Goal: Task Accomplishment & Management: Manage account settings

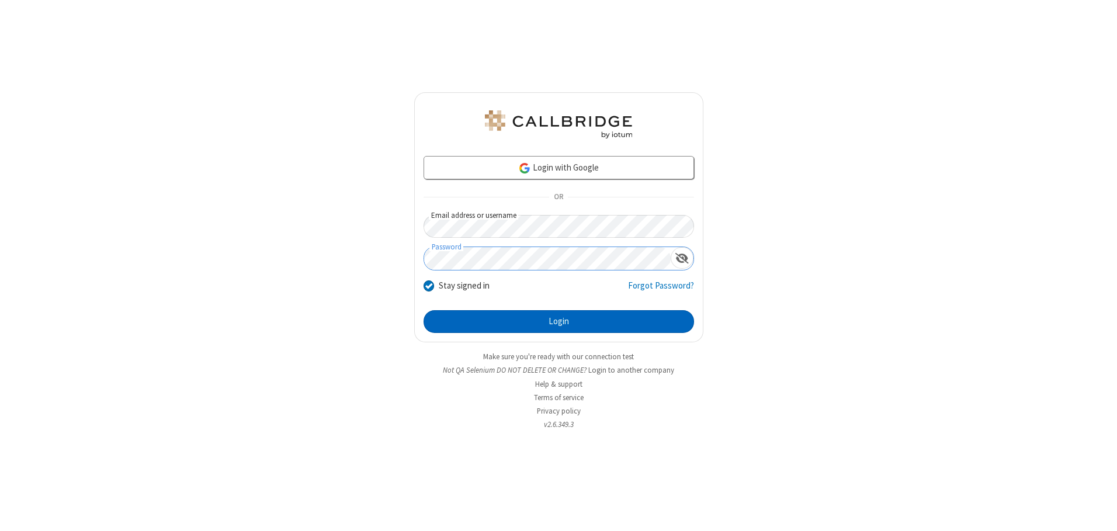
click at [558, 321] on button "Login" at bounding box center [558, 321] width 270 height 23
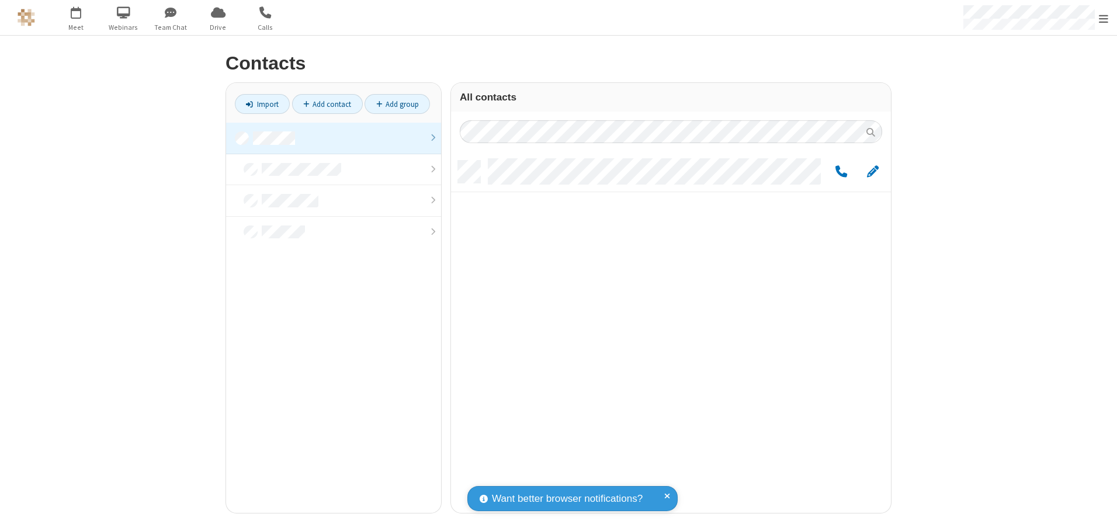
scroll to position [352, 431]
click at [334, 138] on link at bounding box center [333, 139] width 215 height 32
click at [873, 171] on span "Edit" at bounding box center [873, 172] width 12 height 15
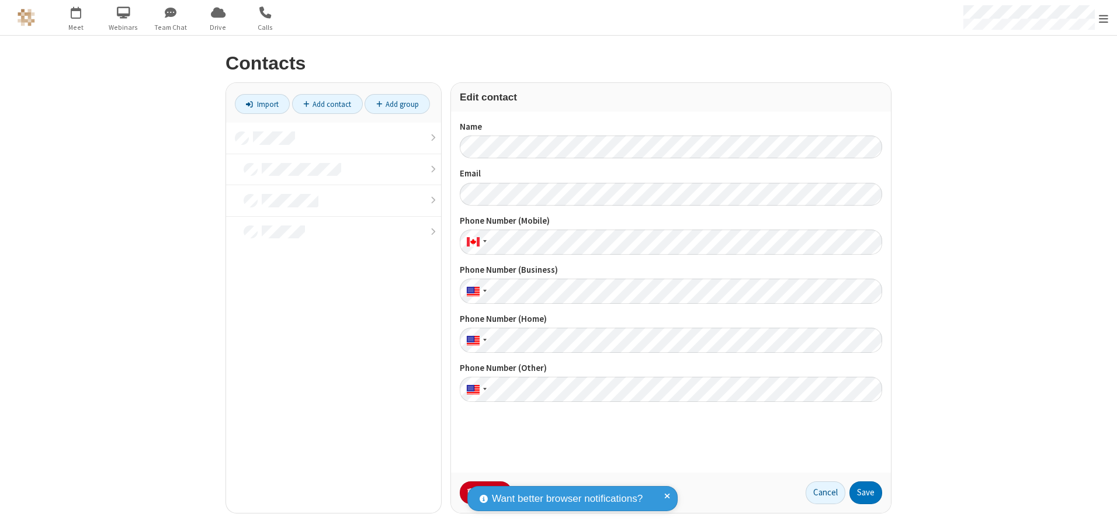
click at [0, 0] on button "No Thanks" at bounding box center [0, 0] width 0 height 0
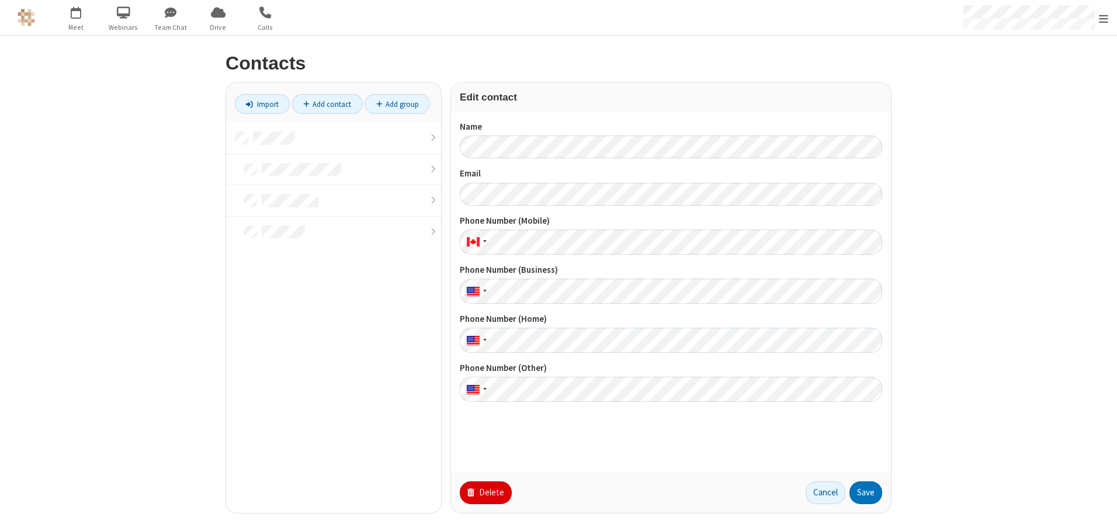
click at [484, 492] on button "Delete" at bounding box center [486, 492] width 52 height 23
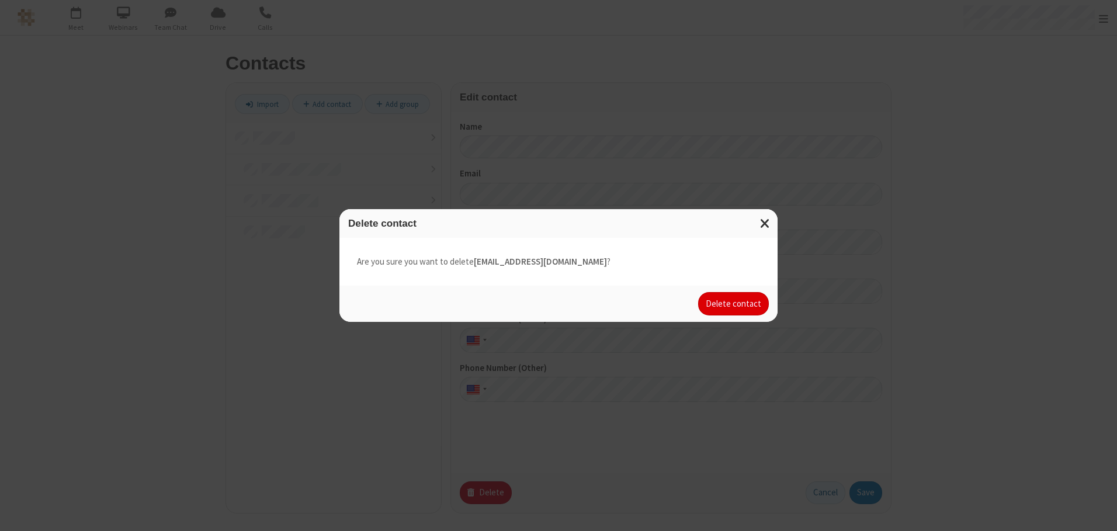
click at [734, 304] on button "Delete contact" at bounding box center [733, 303] width 71 height 23
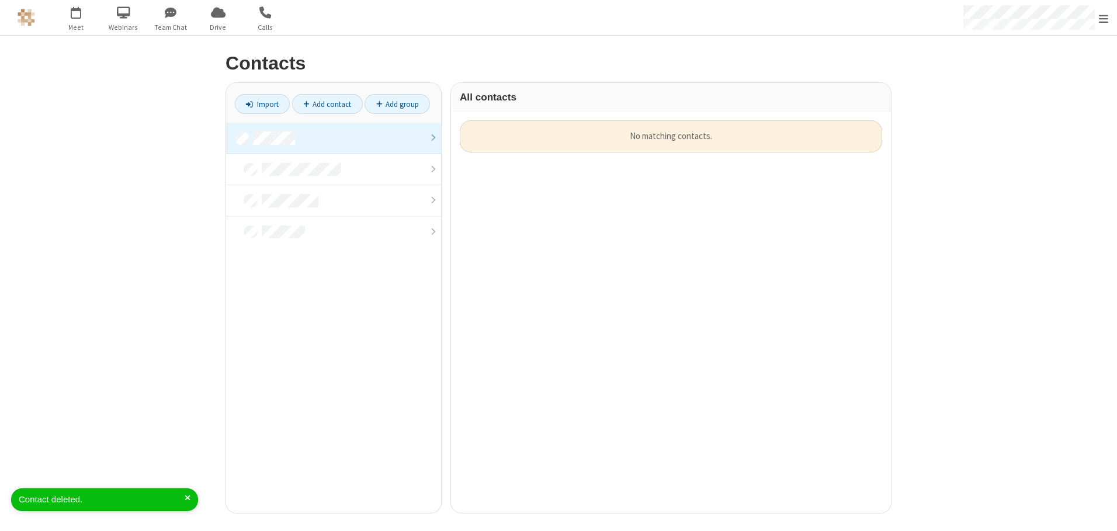
scroll to position [393, 431]
